Goal: Information Seeking & Learning: Understand process/instructions

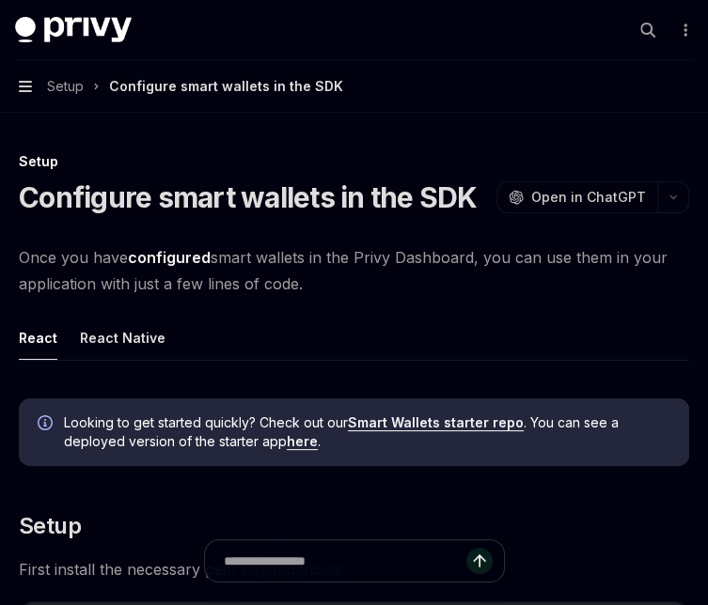
click at [25, 90] on icon "button" at bounding box center [25, 86] width 13 height 11
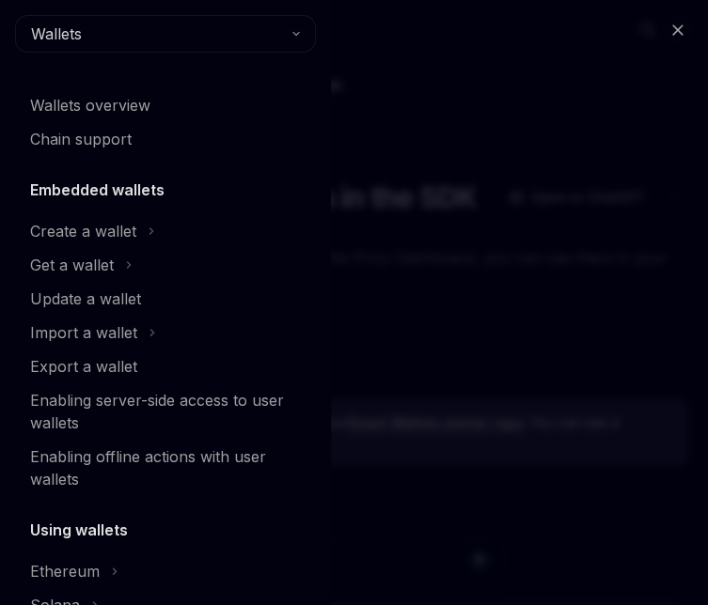
click at [400, 270] on div "Close navigation Wallets Wallets overview Chain support Embedded wallets Create…" at bounding box center [354, 302] width 708 height 605
type textarea "*"
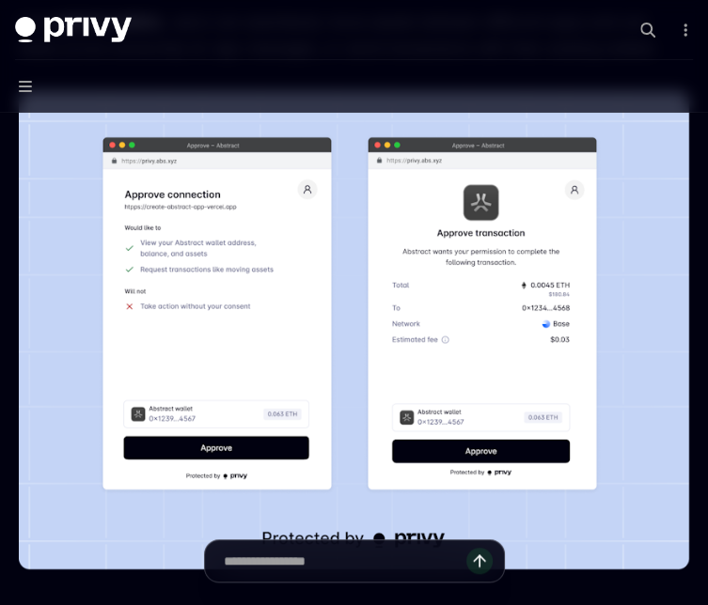
scroll to position [357, 0]
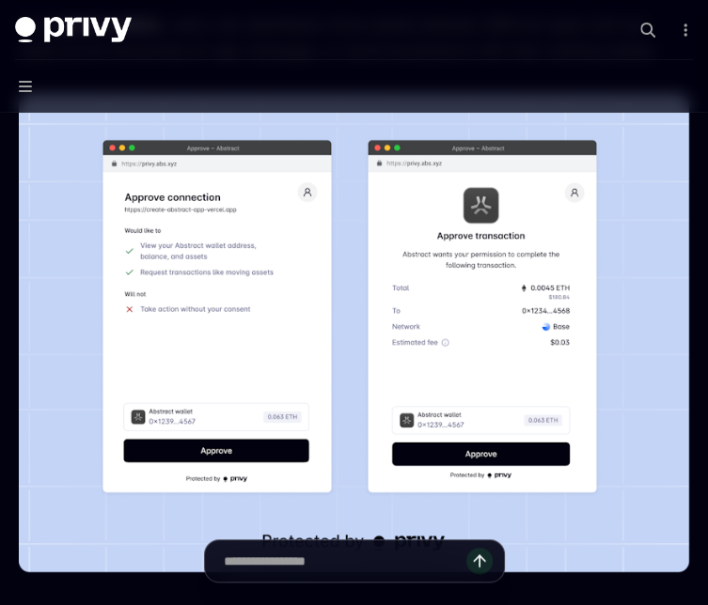
click at [640, 481] on img at bounding box center [354, 333] width 670 height 478
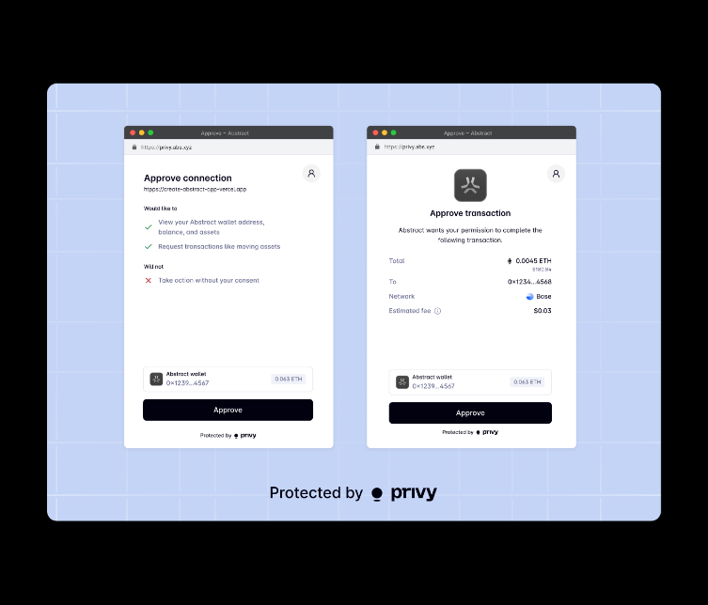
click at [640, 481] on img at bounding box center [354, 303] width 614 height 438
